Goal: Find specific page/section: Find specific page/section

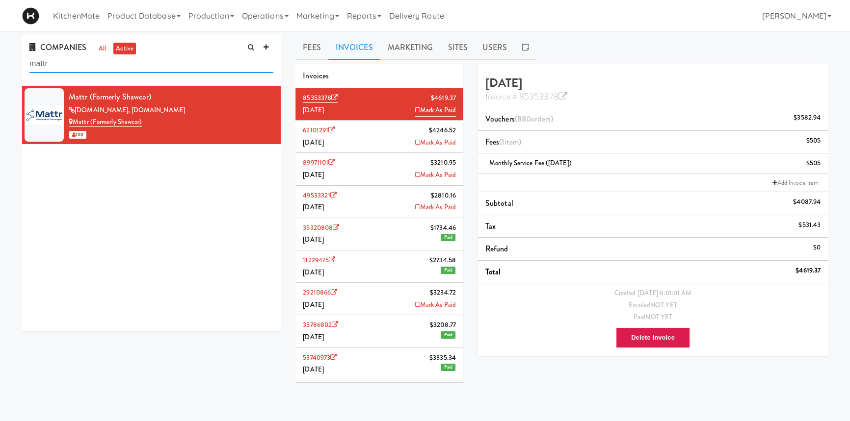
click at [174, 57] on input "mattr" at bounding box center [151, 64] width 244 height 18
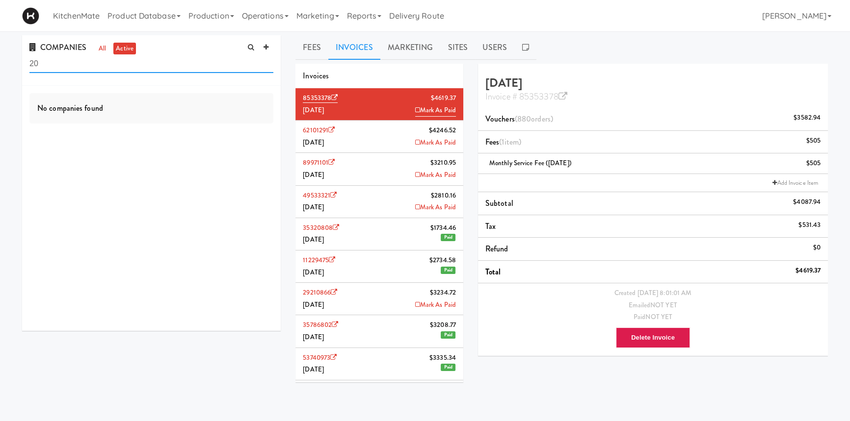
type input "2"
click at [263, 22] on link "Operations" at bounding box center [265, 15] width 54 height 31
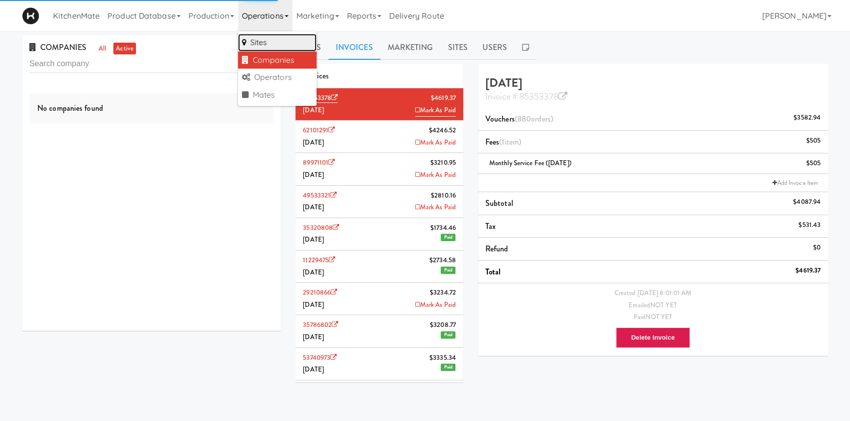
click at [262, 39] on link "Sites" at bounding box center [277, 43] width 78 height 18
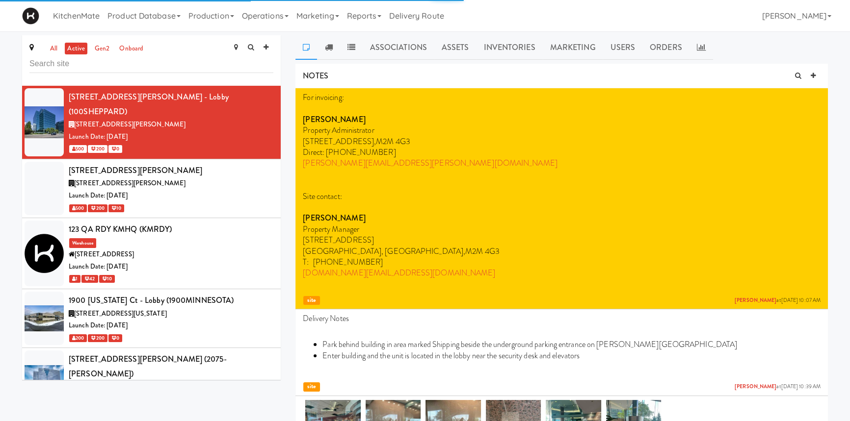
click at [183, 62] on input "text" at bounding box center [151, 64] width 244 height 18
click at [171, 381] on div "[STREET_ADDRESS][PERSON_NAME]" at bounding box center [171, 387] width 205 height 12
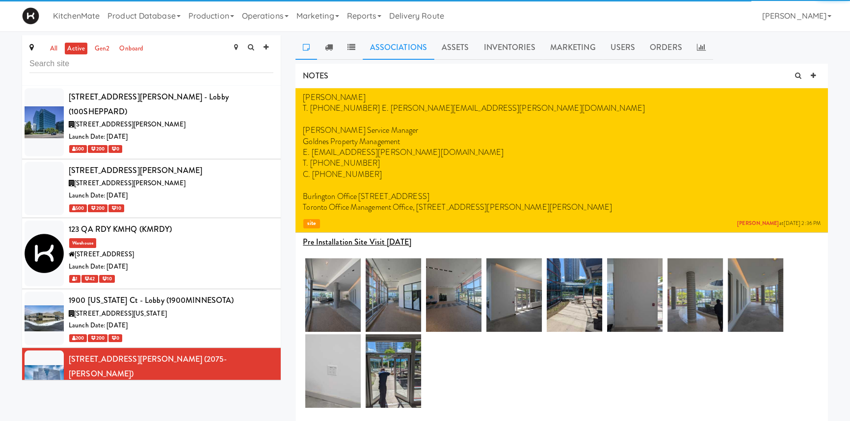
click at [404, 47] on link "Associations" at bounding box center [398, 47] width 72 height 25
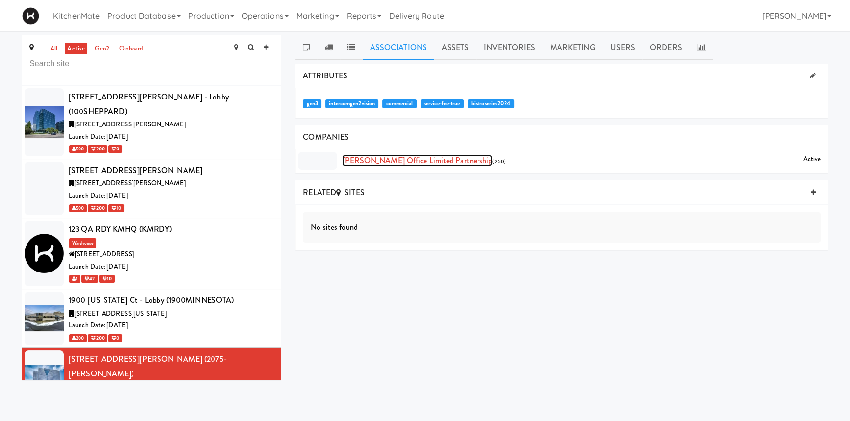
click at [375, 160] on link "[PERSON_NAME] Office Limited Partnership" at bounding box center [417, 160] width 150 height 11
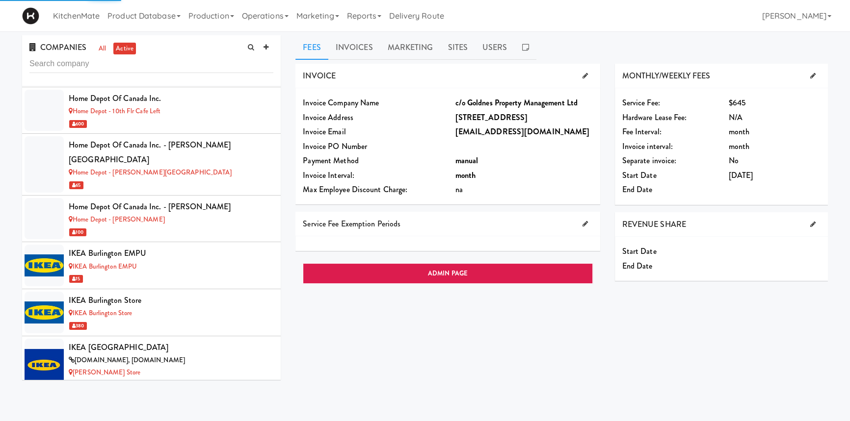
scroll to position [4296, 0]
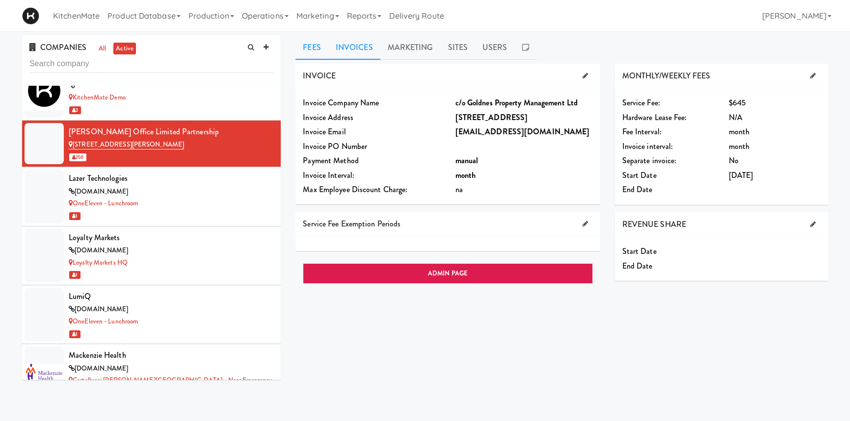
click at [363, 46] on link "Invoices" at bounding box center [354, 47] width 52 height 25
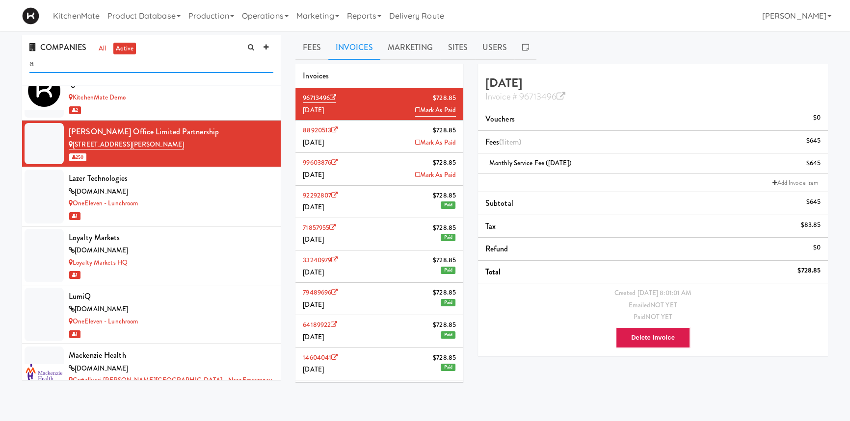
click at [166, 70] on input "a" at bounding box center [151, 64] width 244 height 18
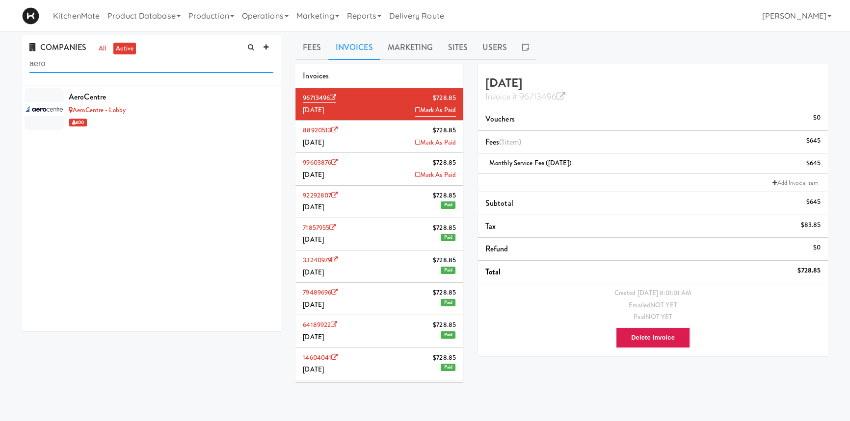
scroll to position [0, 0]
type input "aero"
click at [134, 97] on div "AeroCentre" at bounding box center [171, 97] width 205 height 15
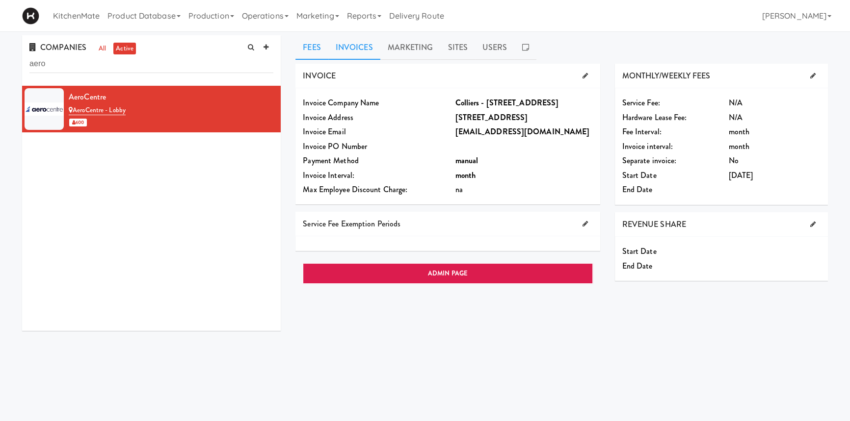
click at [363, 47] on link "Invoices" at bounding box center [354, 47] width 52 height 25
